Goal: Communication & Community: Answer question/provide support

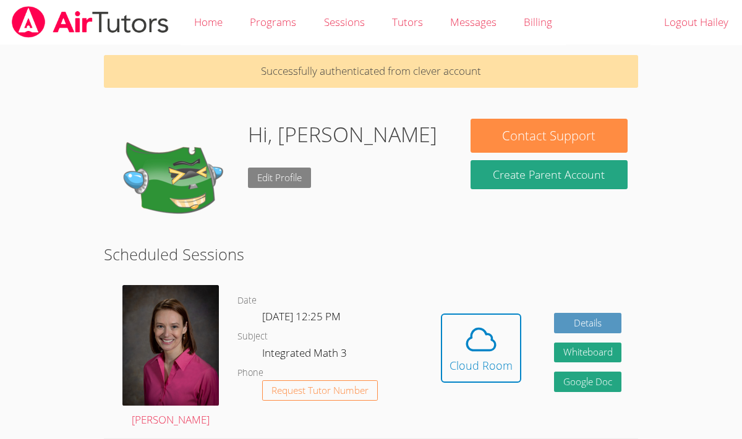
click at [280, 171] on link "Edit Profile" at bounding box center [279, 178] width 63 height 20
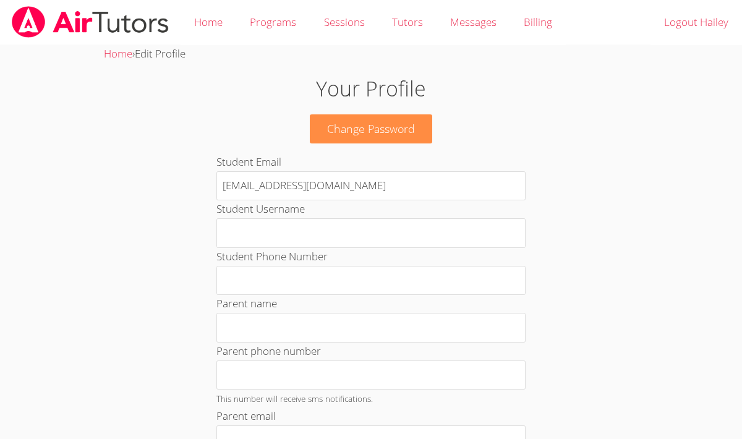
click at [166, 58] on span "Edit Profile" at bounding box center [160, 53] width 51 height 14
click at [122, 61] on link "Home" at bounding box center [118, 53] width 28 height 14
click at [122, 59] on link "Home" at bounding box center [118, 53] width 28 height 14
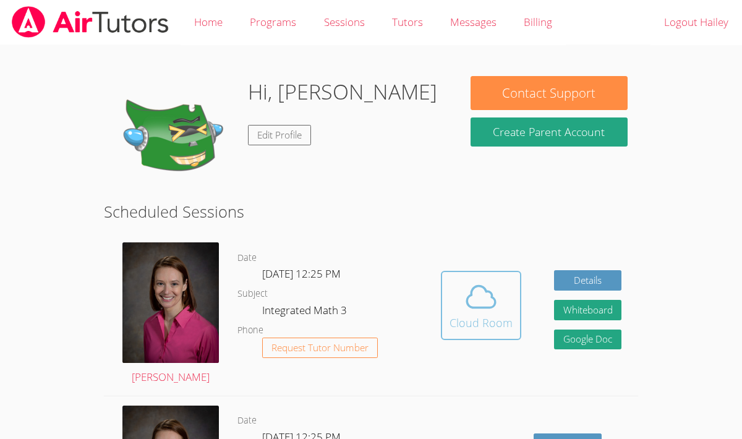
click at [479, 316] on div "Cloud Room" at bounding box center [481, 322] width 63 height 17
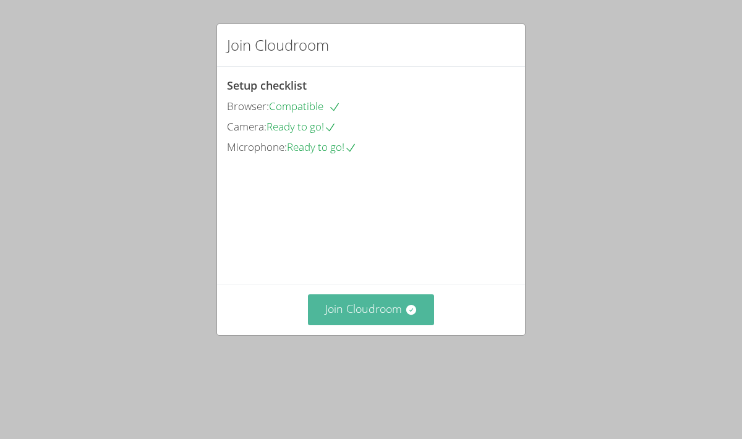
click at [411, 325] on button "Join Cloudroom" at bounding box center [371, 309] width 127 height 30
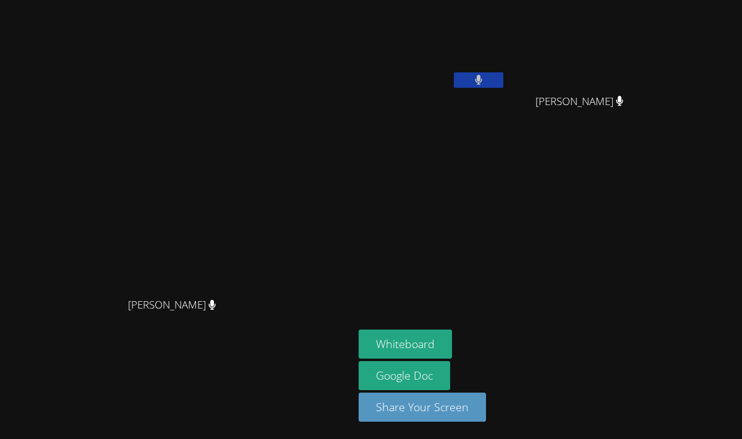
click at [503, 86] on button at bounding box center [478, 79] width 49 height 15
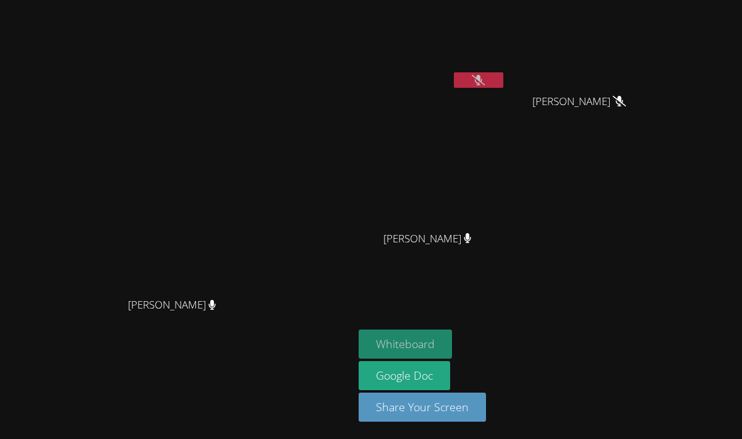
click at [452, 342] on button "Whiteboard" at bounding box center [405, 344] width 93 height 29
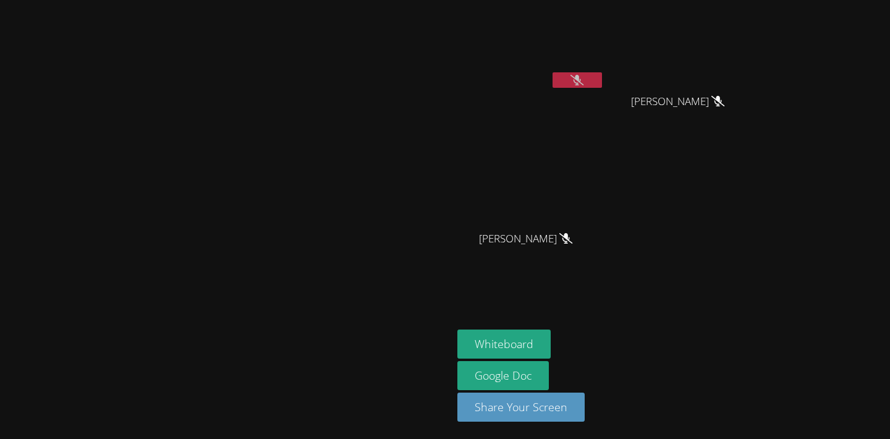
click at [584, 80] on icon at bounding box center [577, 80] width 13 height 11
click at [602, 86] on button at bounding box center [577, 79] width 49 height 15
click at [602, 75] on button at bounding box center [577, 79] width 49 height 15
click at [605, 69] on video at bounding box center [531, 46] width 147 height 83
click at [602, 74] on button at bounding box center [577, 79] width 49 height 15
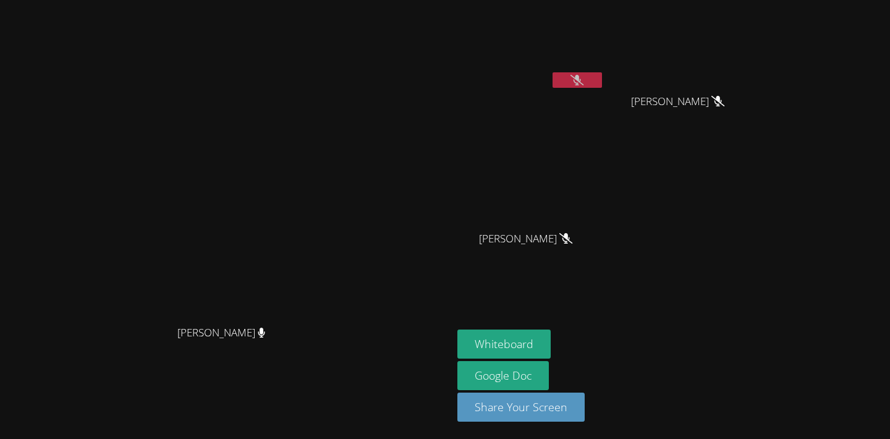
click at [584, 82] on icon at bounding box center [577, 80] width 13 height 11
click at [581, 80] on icon at bounding box center [577, 80] width 7 height 11
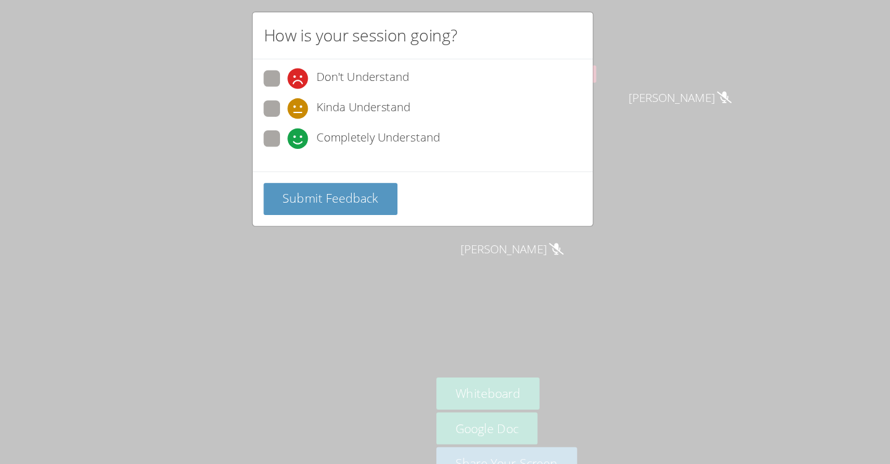
click at [322, 139] on label "Completely Understand" at bounding box center [381, 139] width 160 height 17
click at [323, 139] on input "Completely Understand" at bounding box center [328, 136] width 11 height 11
radio input "true"
click at [378, 197] on span "Submit Feedback" at bounding box center [361, 192] width 87 height 15
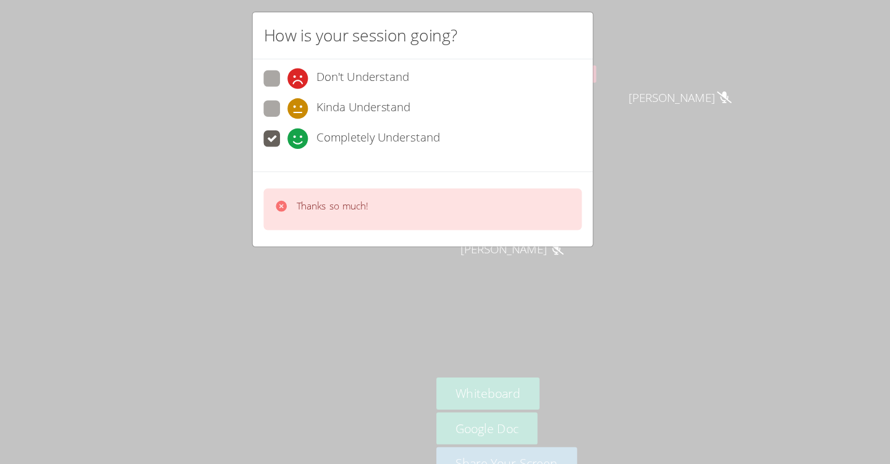
click at [430, 210] on div "Thanks so much!" at bounding box center [445, 203] width 288 height 38
click at [498, 136] on div "Completely Understand" at bounding box center [445, 142] width 288 height 22
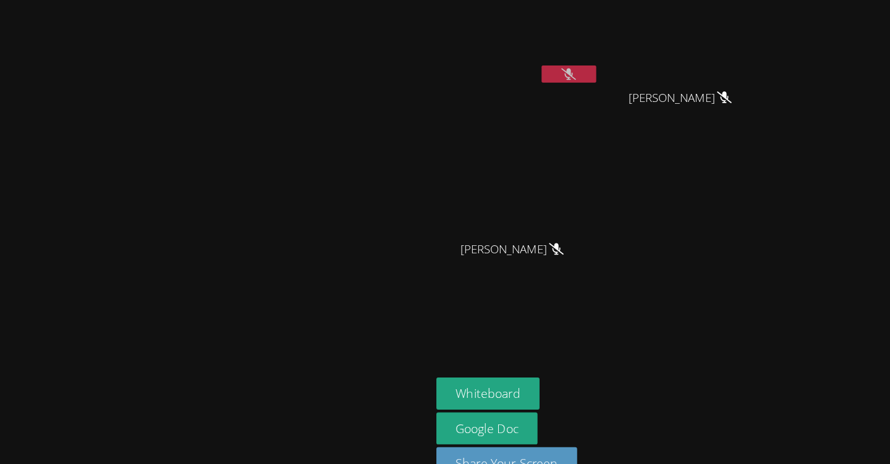
click at [584, 80] on icon at bounding box center [577, 80] width 13 height 11
click at [602, 75] on button at bounding box center [577, 79] width 49 height 15
click at [584, 83] on icon at bounding box center [577, 80] width 13 height 11
click at [582, 83] on icon at bounding box center [578, 80] width 8 height 11
click at [584, 82] on icon at bounding box center [577, 80] width 13 height 11
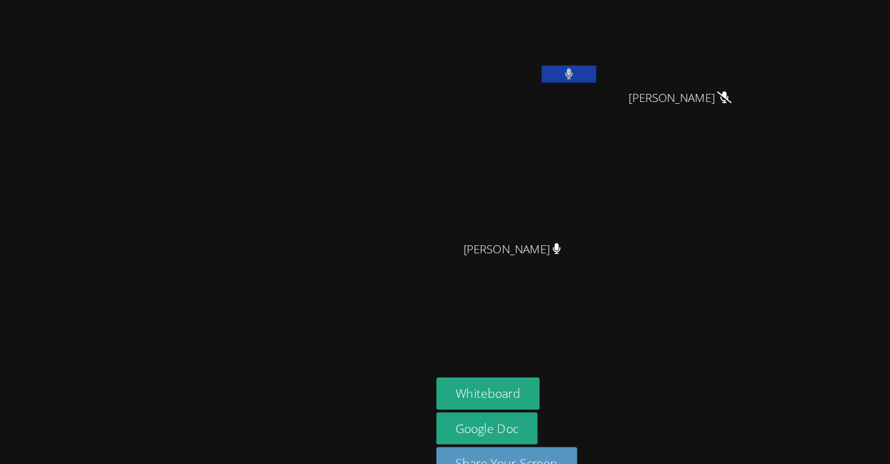
click at [602, 78] on button at bounding box center [577, 79] width 49 height 15
click at [584, 78] on icon at bounding box center [577, 80] width 13 height 11
click at [602, 78] on button at bounding box center [577, 79] width 49 height 15
